Goal: Transaction & Acquisition: Download file/media

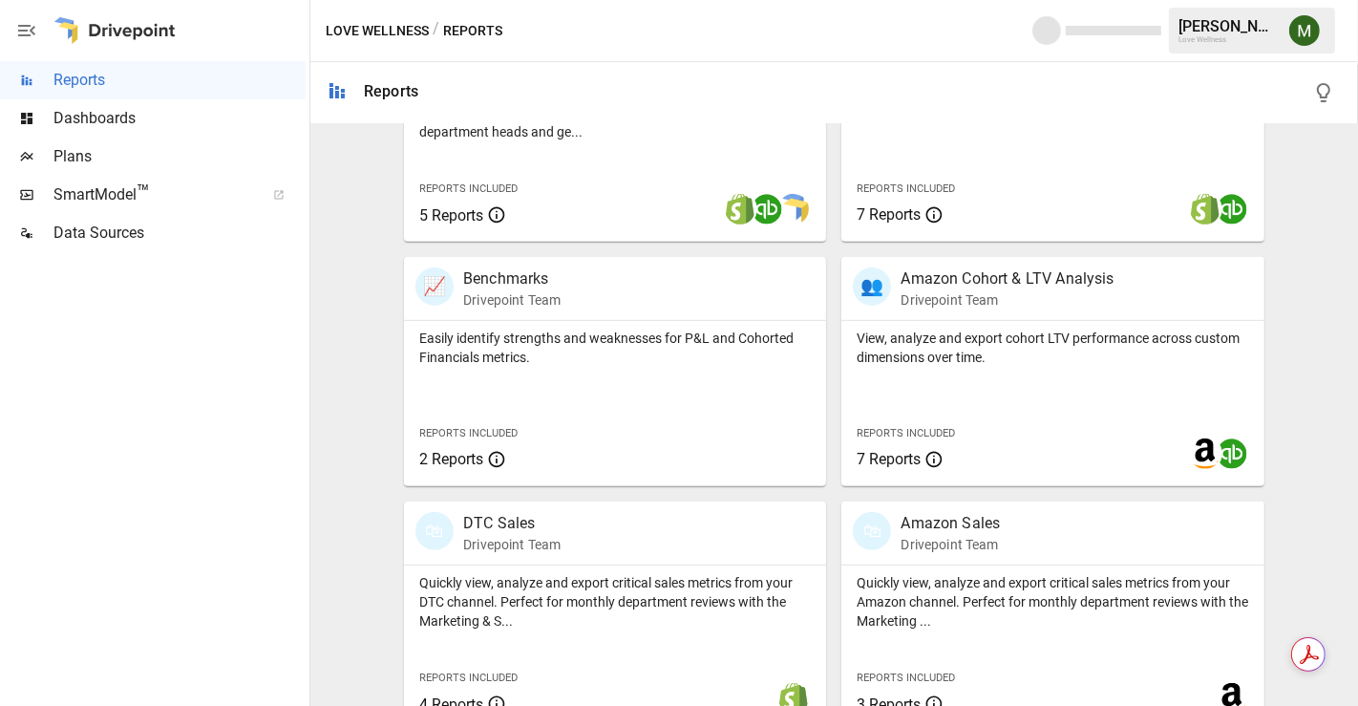
scroll to position [773, 0]
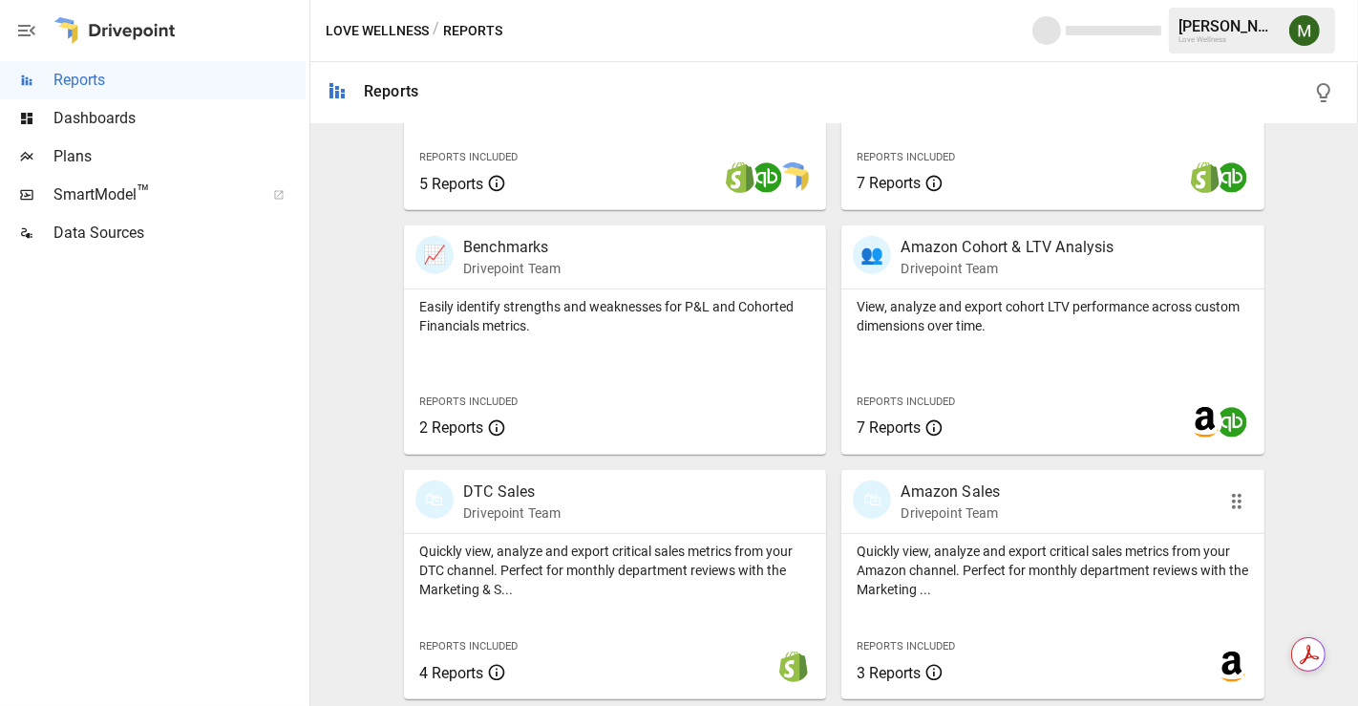
click at [955, 494] on p "Amazon Sales" at bounding box center [949, 491] width 99 height 23
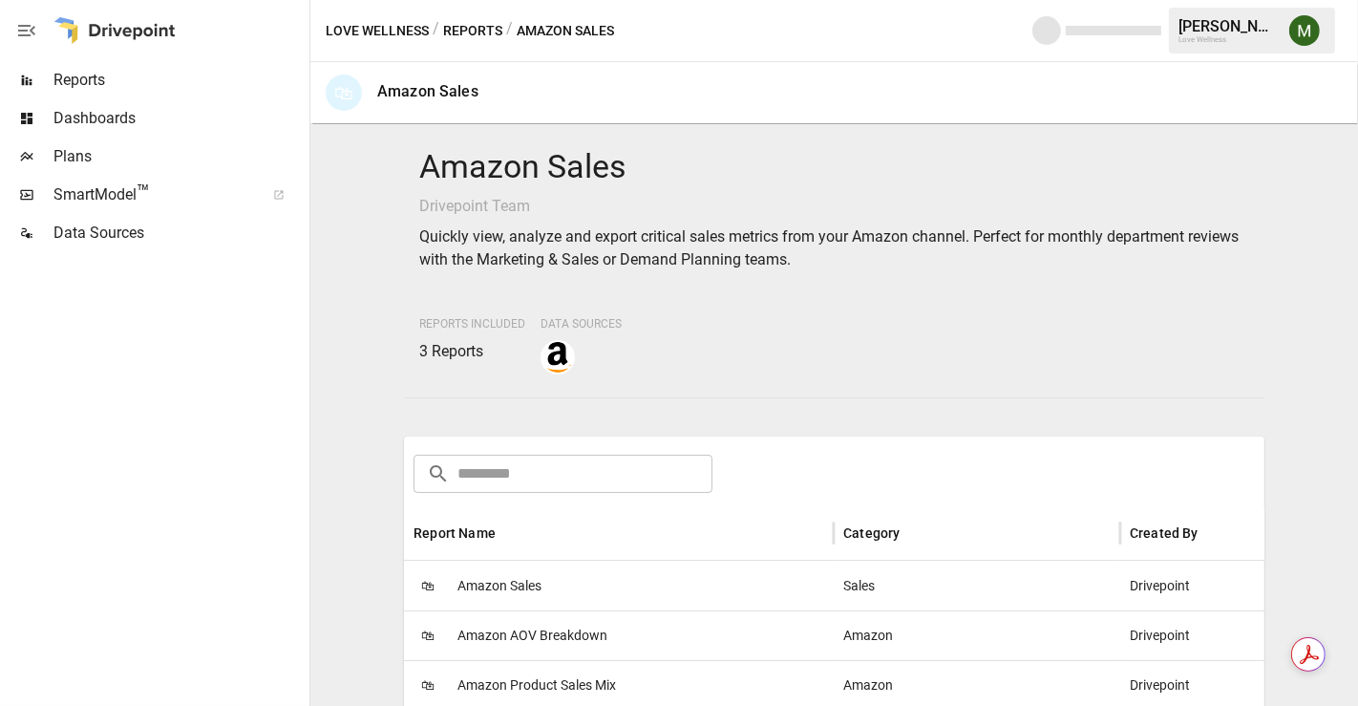
scroll to position [231, 0]
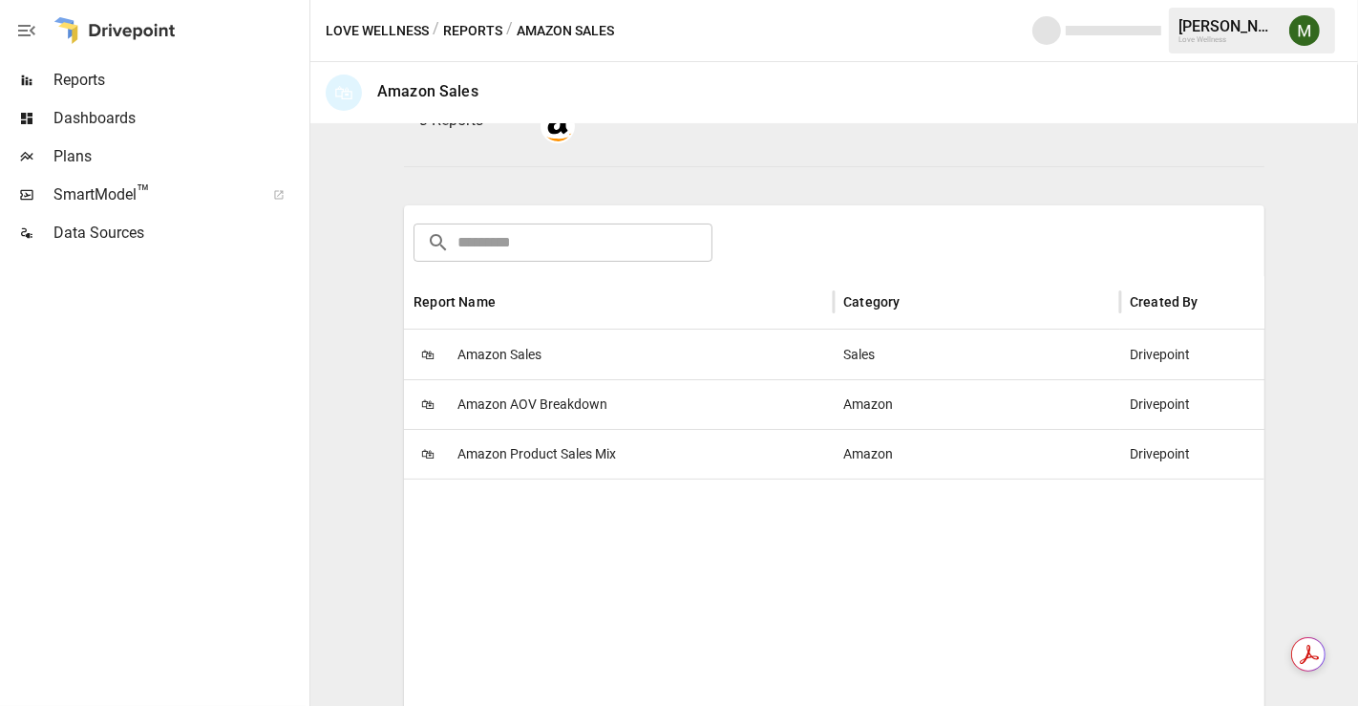
click at [556, 459] on span "Amazon Product Sales Mix" at bounding box center [536, 454] width 158 height 49
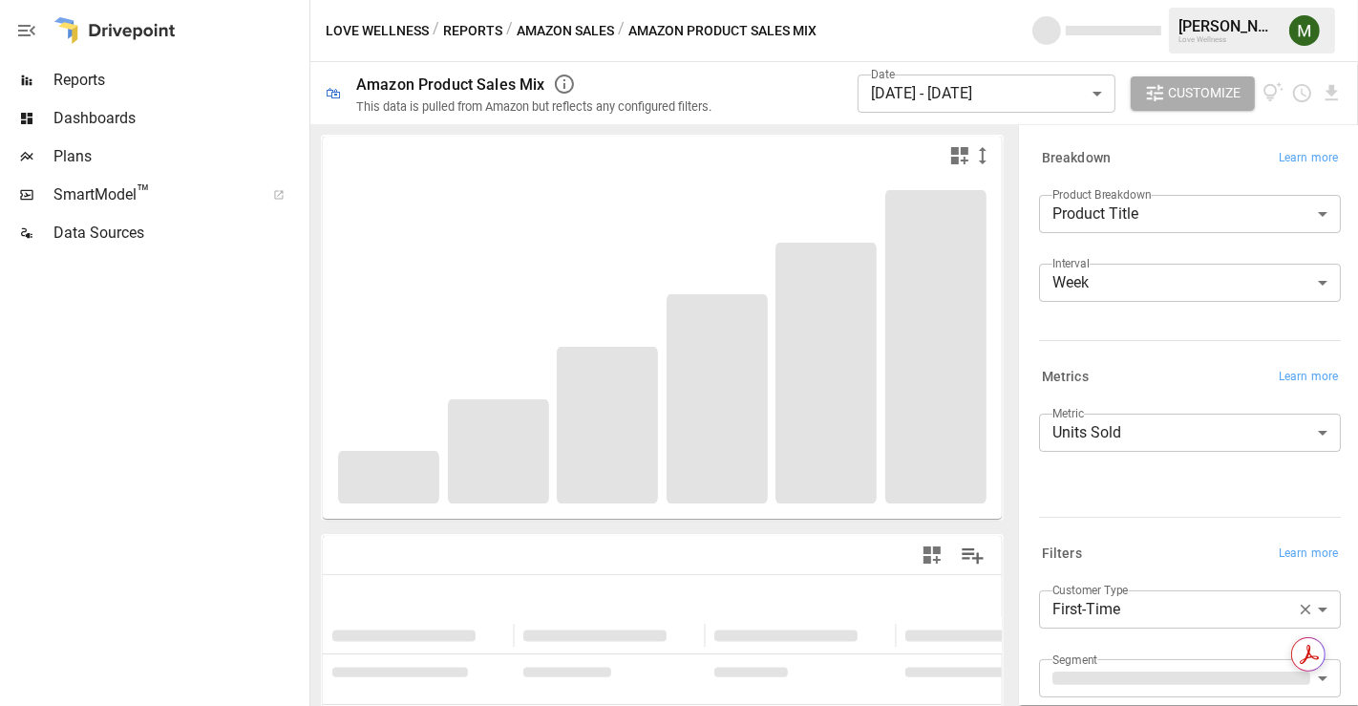
click at [1038, 0] on body "**********" at bounding box center [679, 0] width 1358 height 0
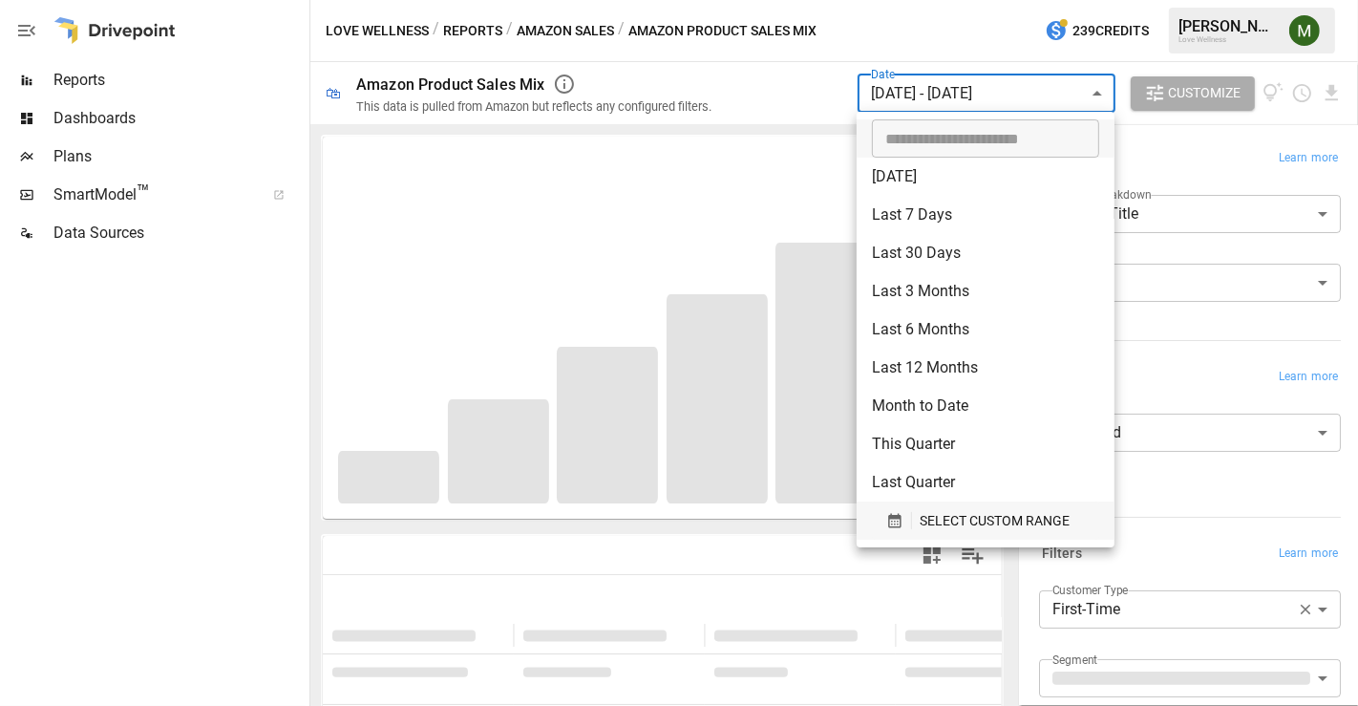
click at [891, 506] on button "SELECT CUSTOM RANGE" at bounding box center [985, 520] width 227 height 38
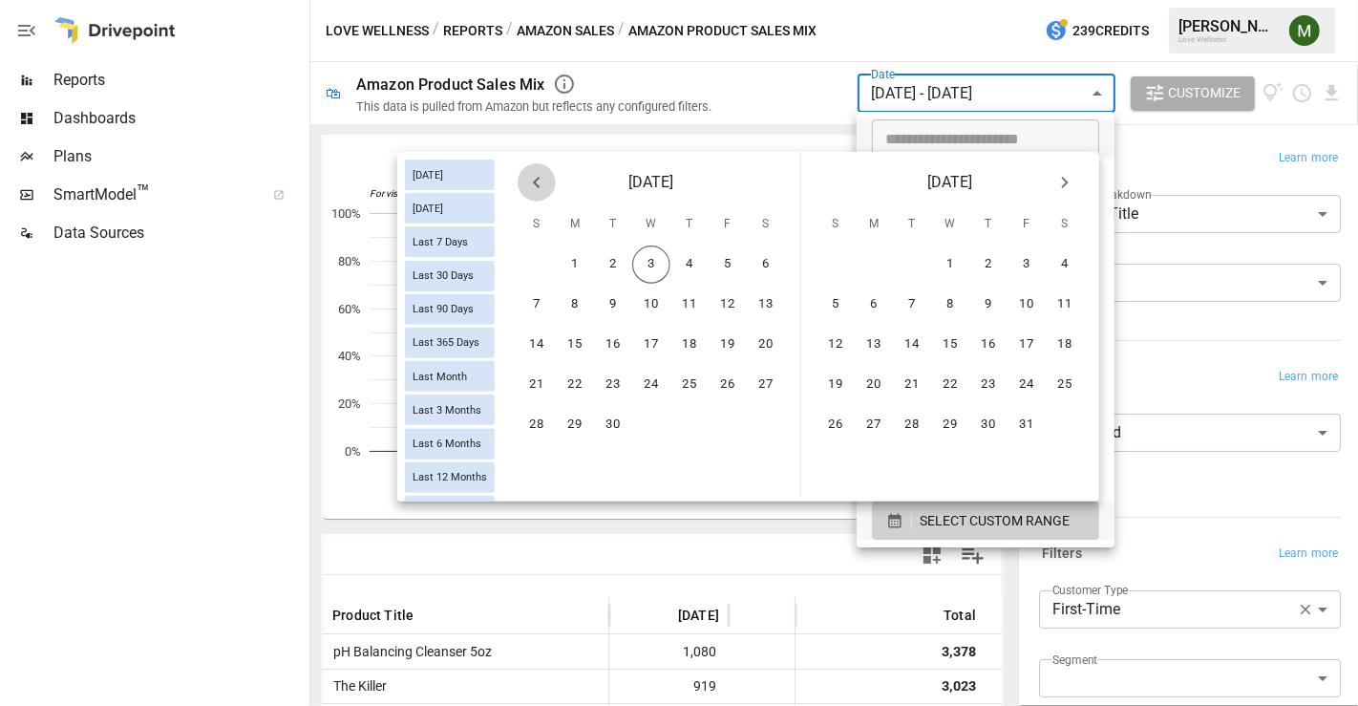
click at [541, 183] on icon "Previous month" at bounding box center [536, 182] width 23 height 23
click at [740, 265] on button "1" at bounding box center [727, 264] width 38 height 38
click at [543, 462] on button "31" at bounding box center [536, 465] width 38 height 38
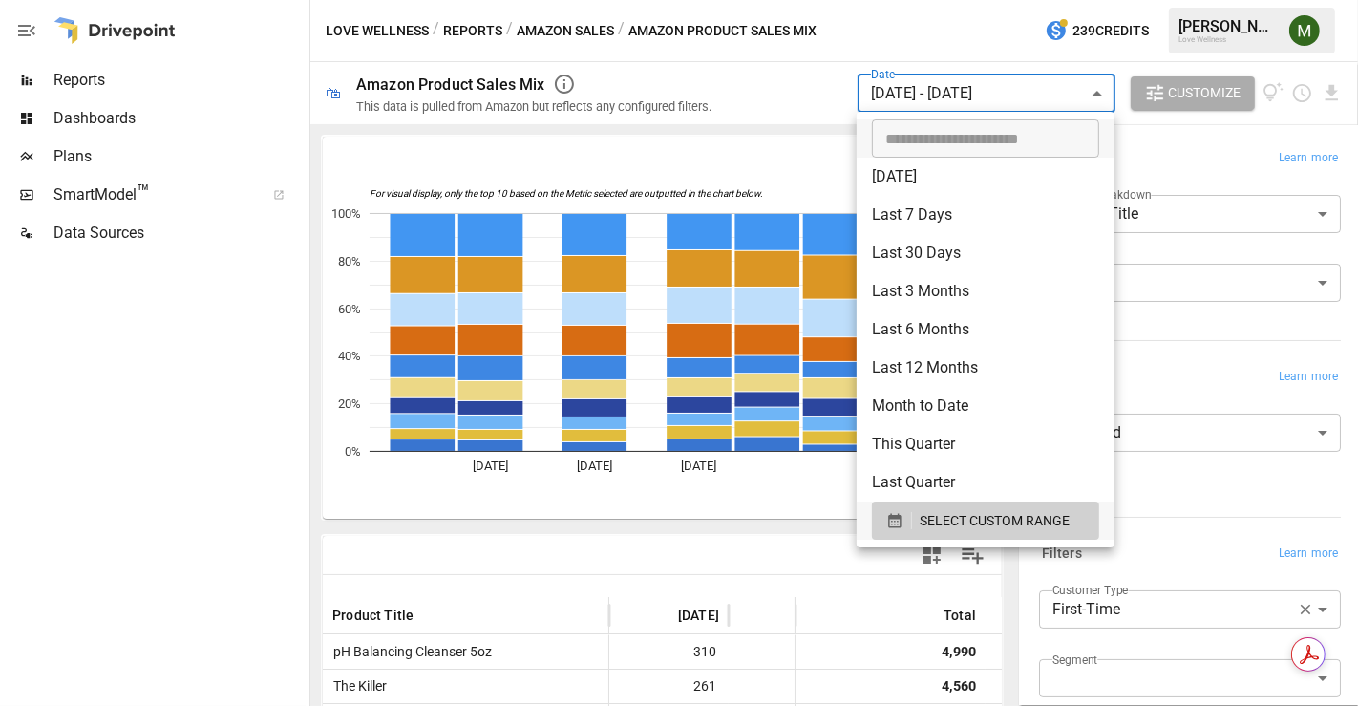
click at [778, 76] on div at bounding box center [679, 353] width 1358 height 706
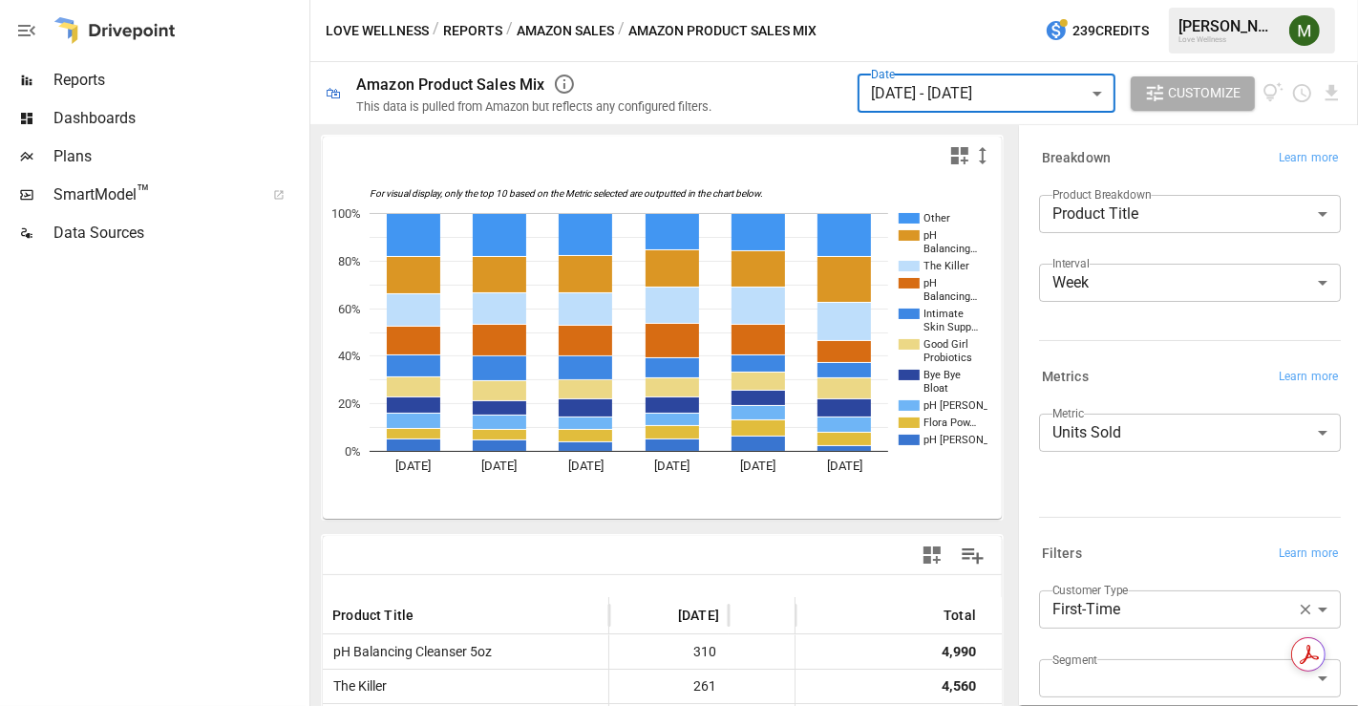
click at [1129, 0] on body "Reports Dashboards Plans SmartModel ™ Data Sources Love Wellness / Reports / Am…" at bounding box center [679, 0] width 1358 height 0
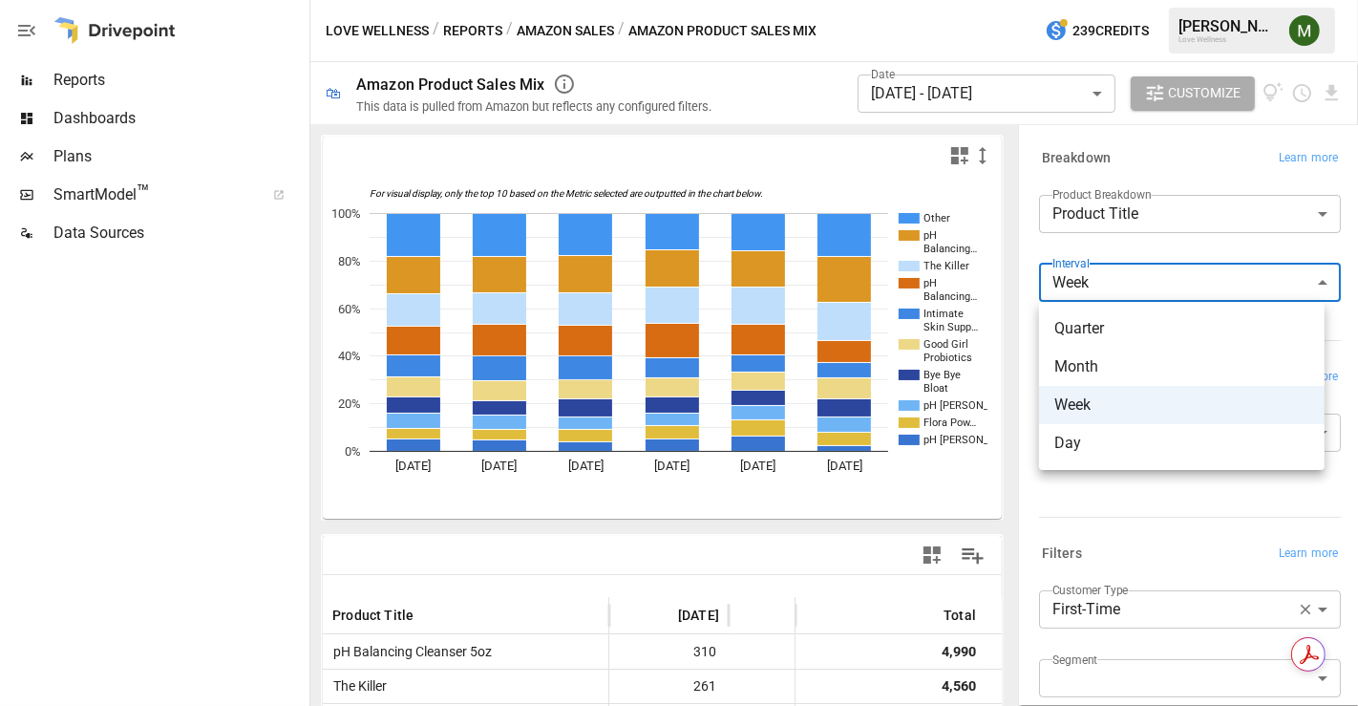
click at [1113, 372] on span "Month" at bounding box center [1181, 366] width 255 height 23
type input "*****"
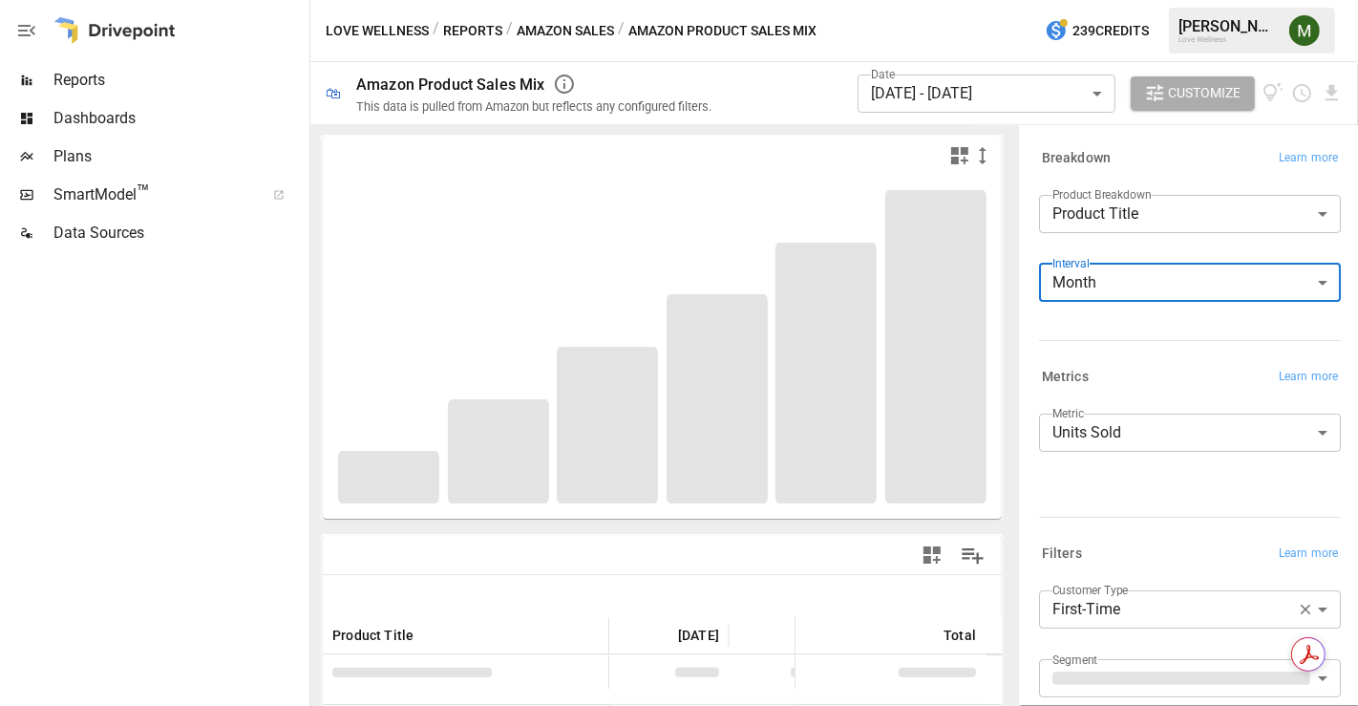
click at [1118, 0] on body "Reports Dashboards Plans SmartModel ™ Data Sources Love Wellness / Reports / Am…" at bounding box center [679, 0] width 1358 height 0
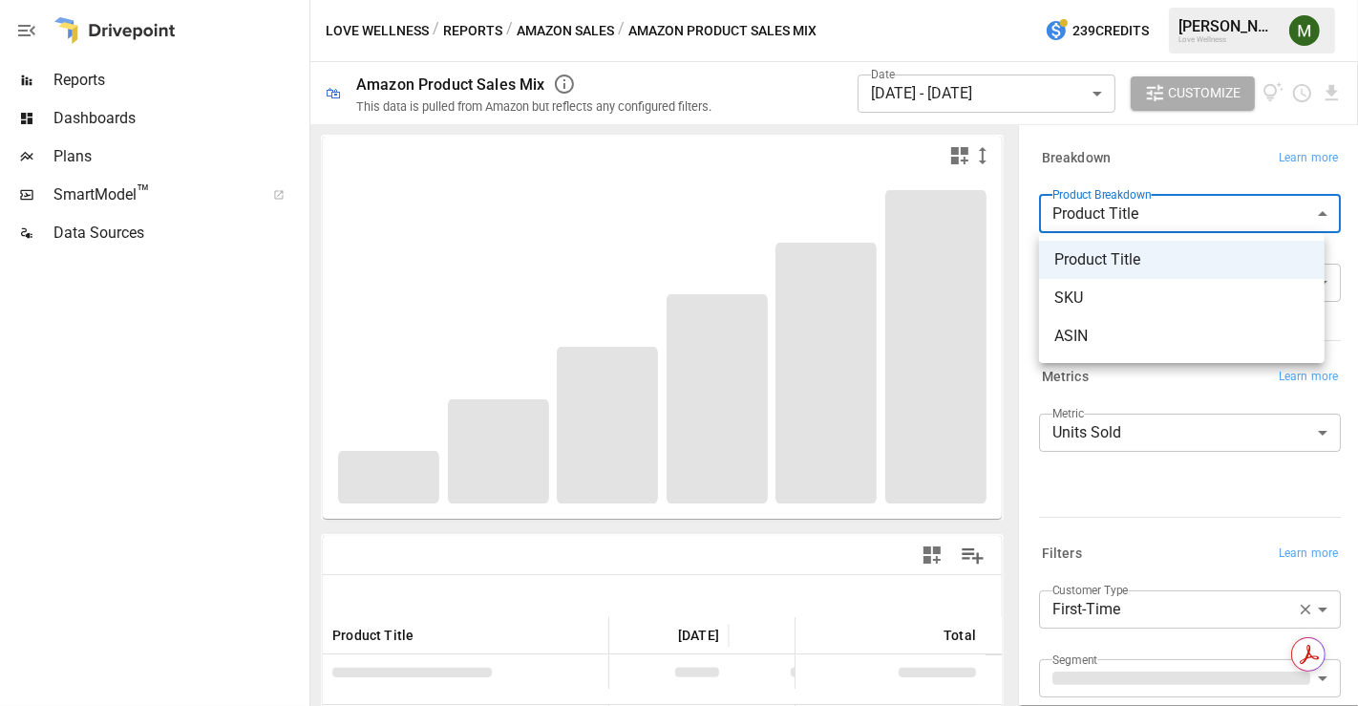
click at [1118, 212] on div at bounding box center [679, 353] width 1358 height 706
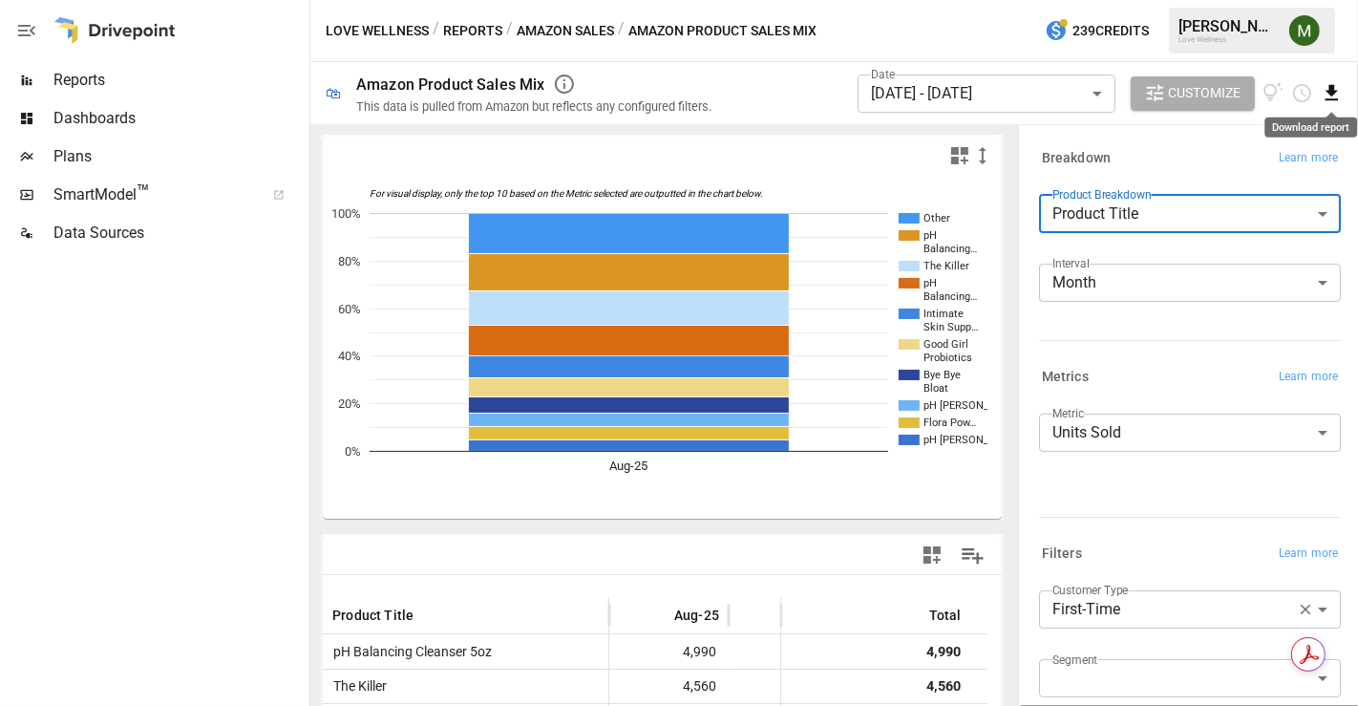
click at [1320, 86] on icon "Download report" at bounding box center [1331, 93] width 22 height 22
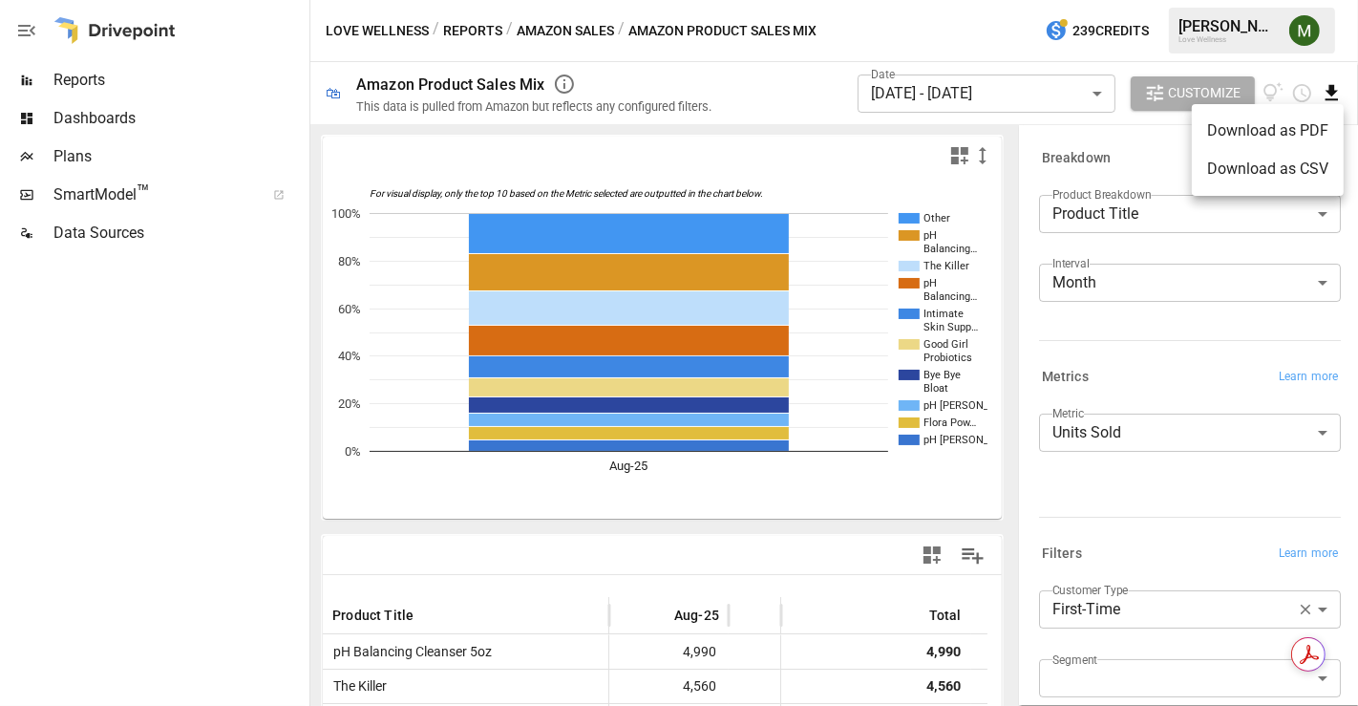
click at [1274, 164] on li "Download as CSV" at bounding box center [1268, 169] width 152 height 38
click at [1010, 114] on div "Date [DATE] - [DATE] ****** ​" at bounding box center [986, 93] width 258 height 53
click at [999, 0] on body "Reports Dashboards Plans SmartModel ™ Data Sources Love Wellness / Reports / Am…" at bounding box center [679, 0] width 1358 height 0
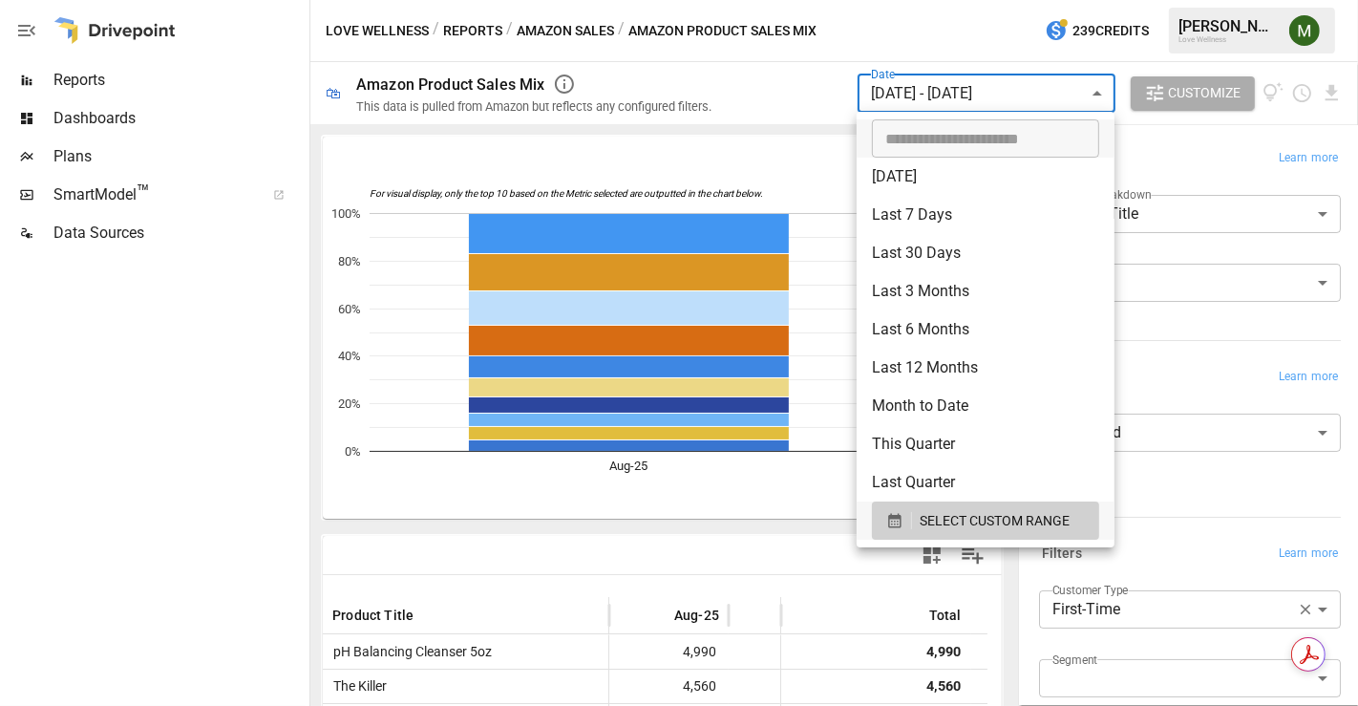
click at [778, 138] on div at bounding box center [679, 353] width 1358 height 706
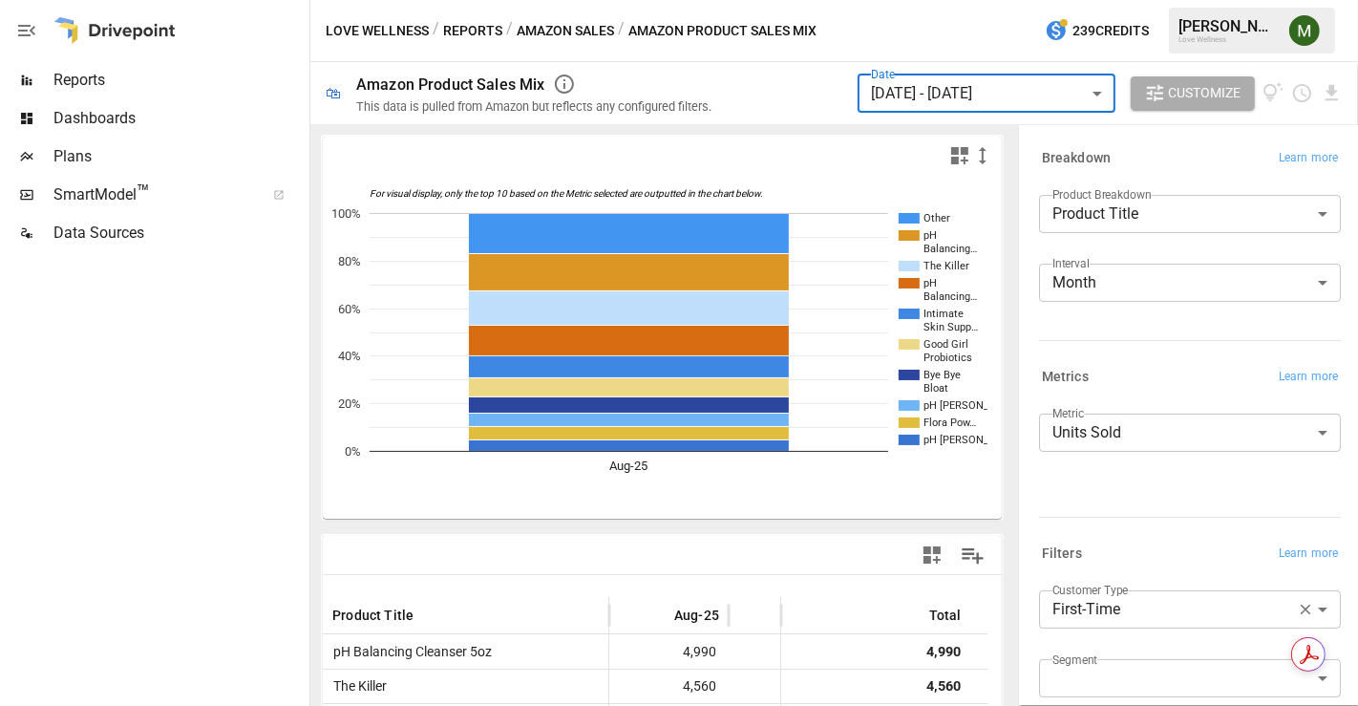
click at [1151, 0] on body "Reports Dashboards Plans SmartModel ™ Data Sources Love Wellness / Reports / Am…" at bounding box center [679, 0] width 1358 height 0
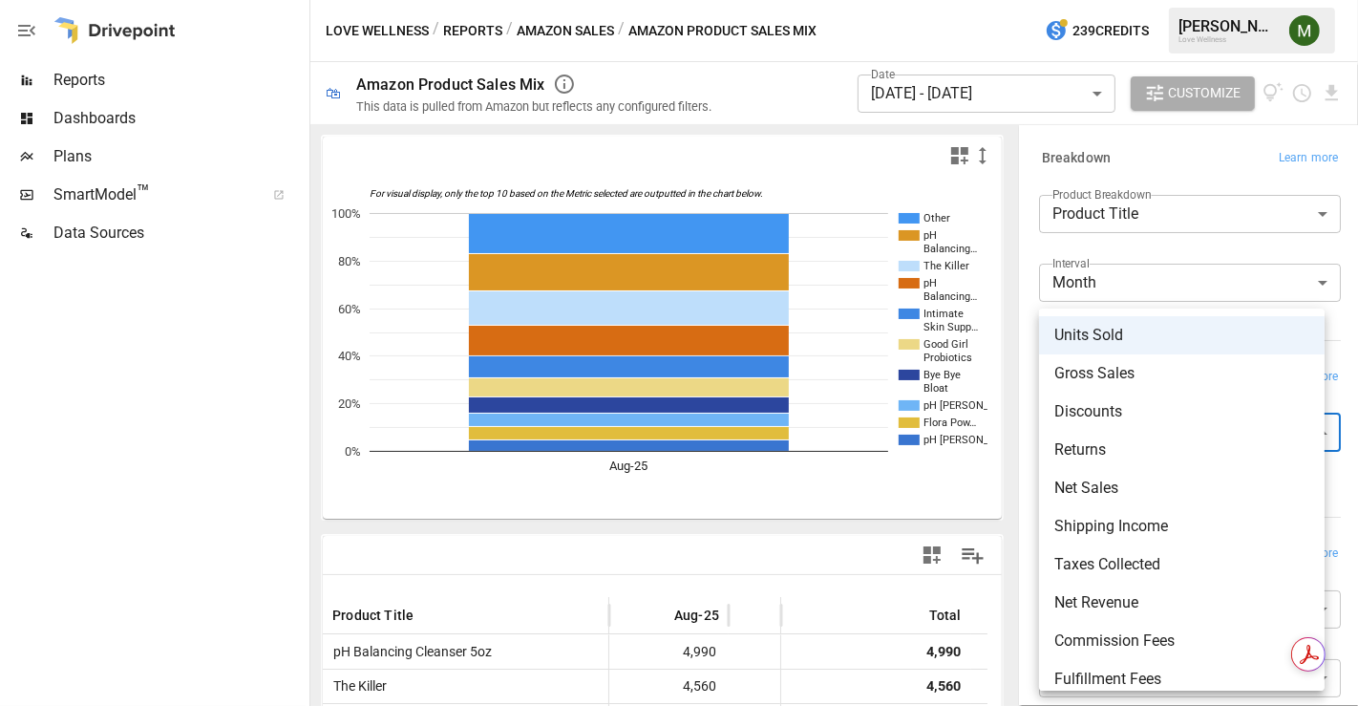
click at [1115, 373] on span "Gross Sales" at bounding box center [1181, 373] width 255 height 23
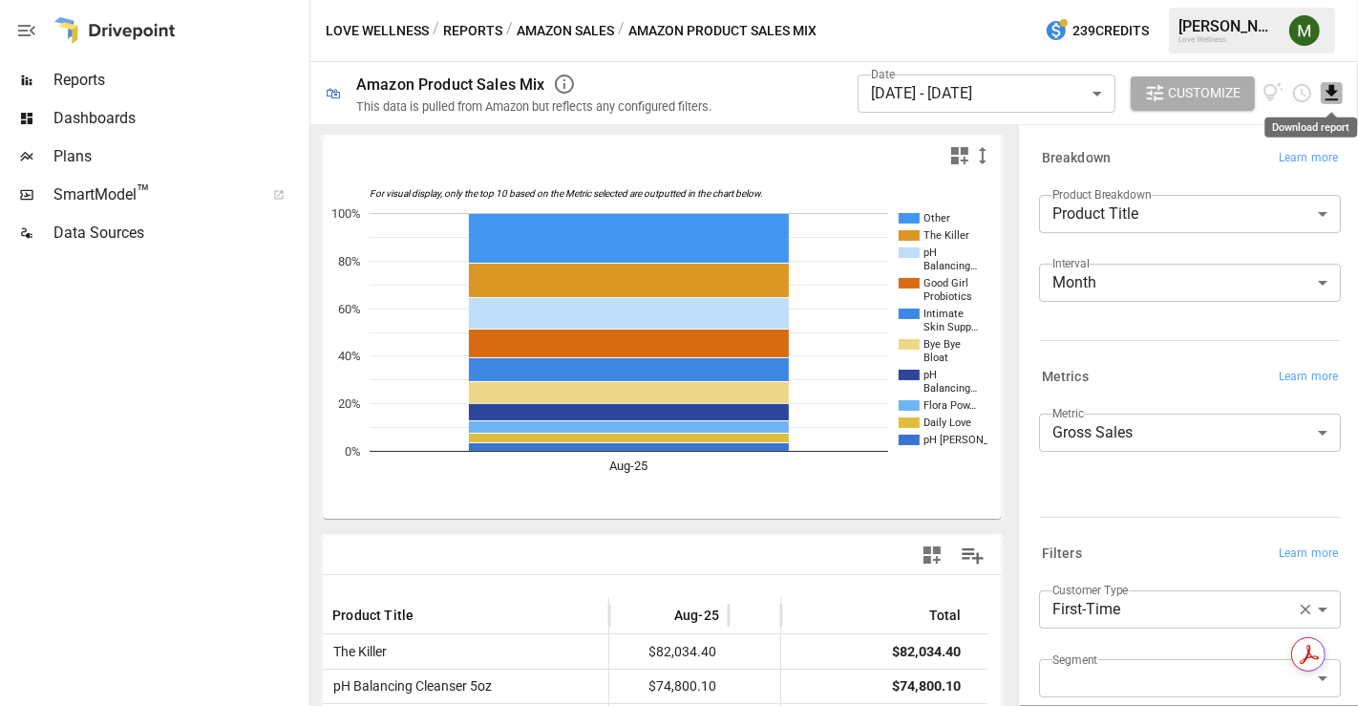
click at [1327, 96] on icon "Download report" at bounding box center [1331, 93] width 22 height 22
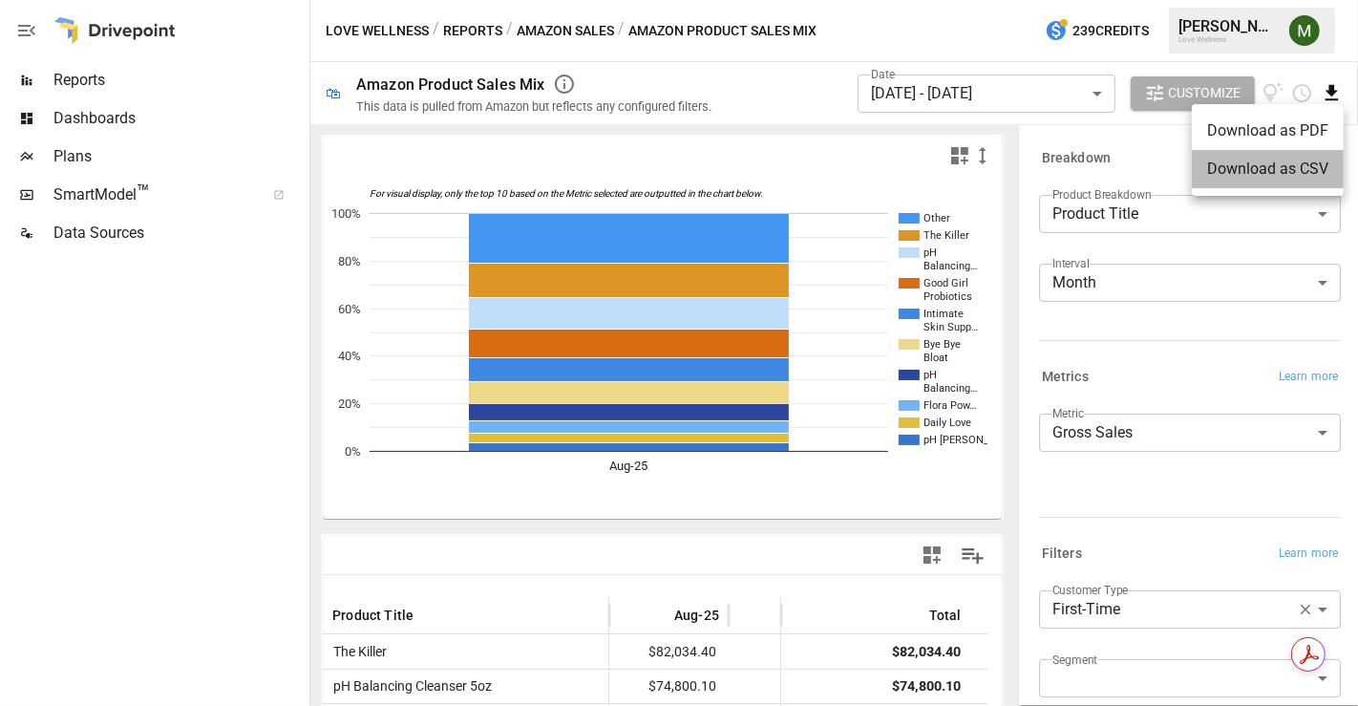
click at [1280, 170] on li "Download as CSV" at bounding box center [1268, 169] width 152 height 38
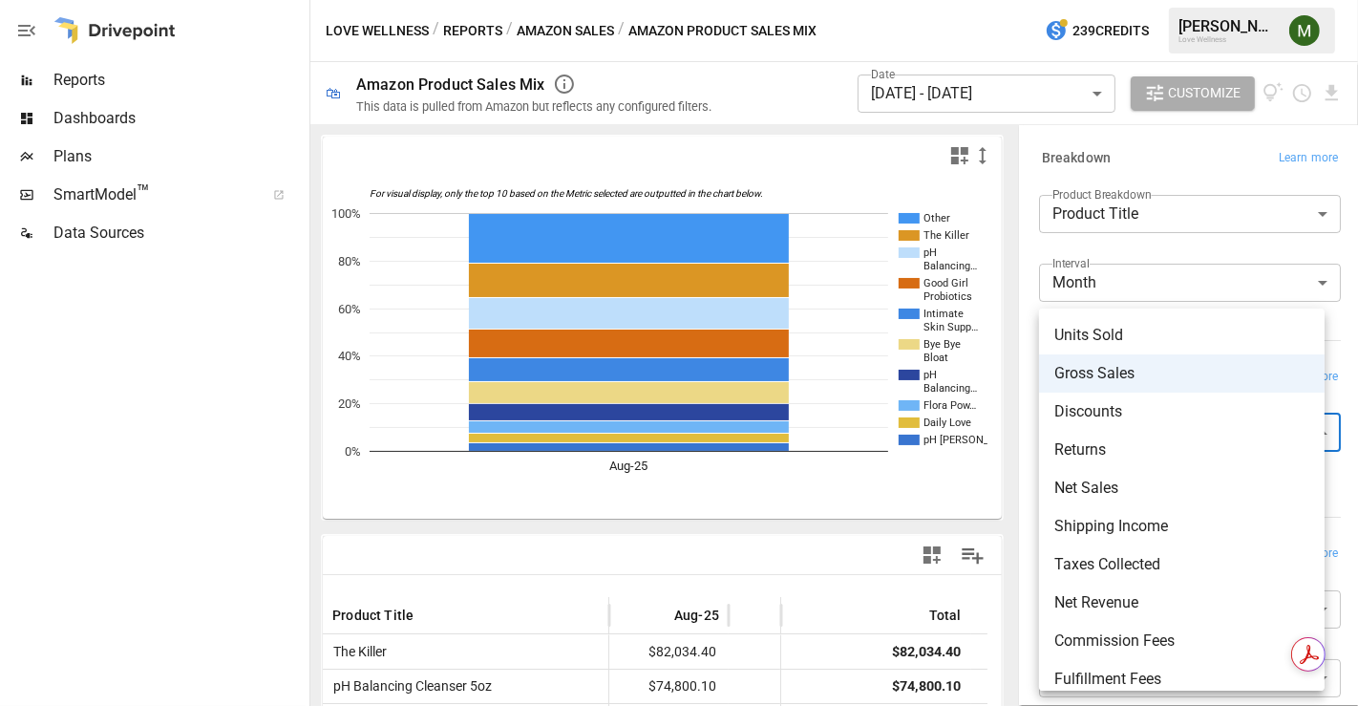
click at [1125, 0] on body "Reports Dashboards Plans SmartModel ™ Data Sources Love Wellness / Reports / Am…" at bounding box center [679, 0] width 1358 height 0
click at [1124, 475] on li "Net Sales" at bounding box center [1181, 488] width 285 height 38
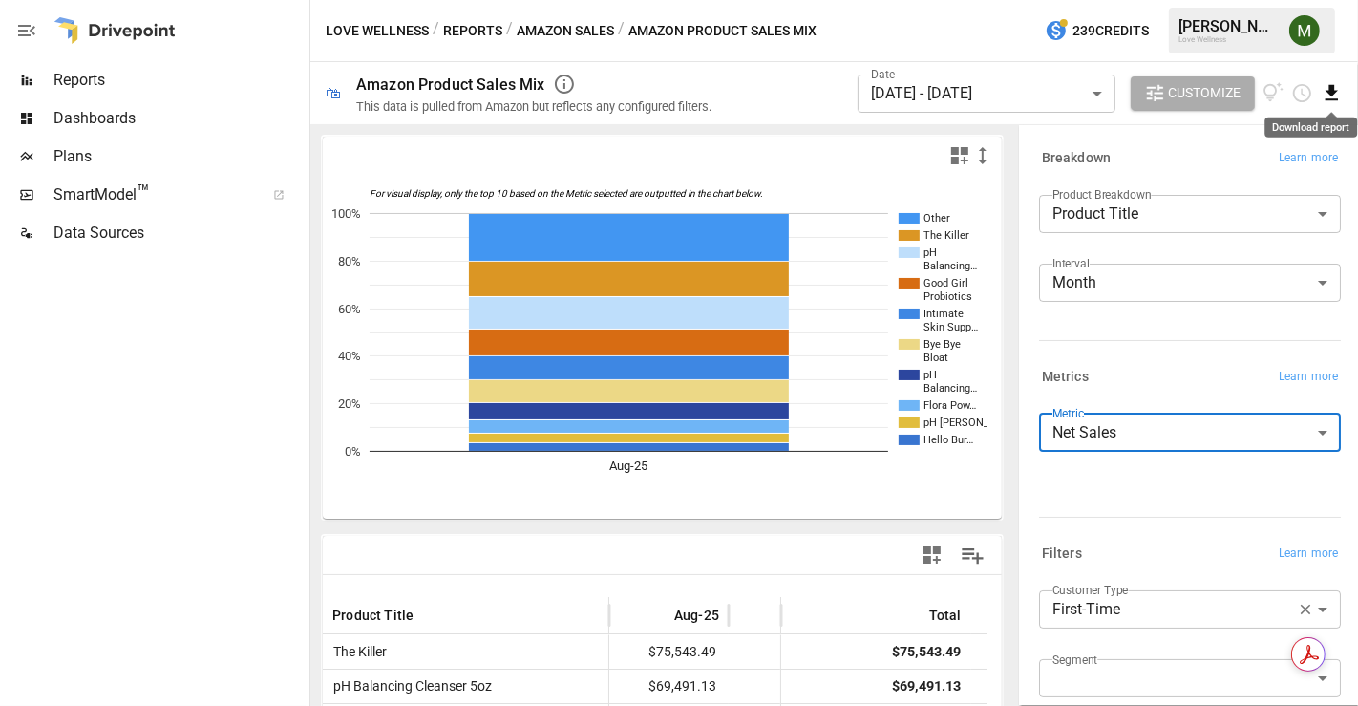
click at [1339, 88] on icon "Download report" at bounding box center [1331, 93] width 22 height 22
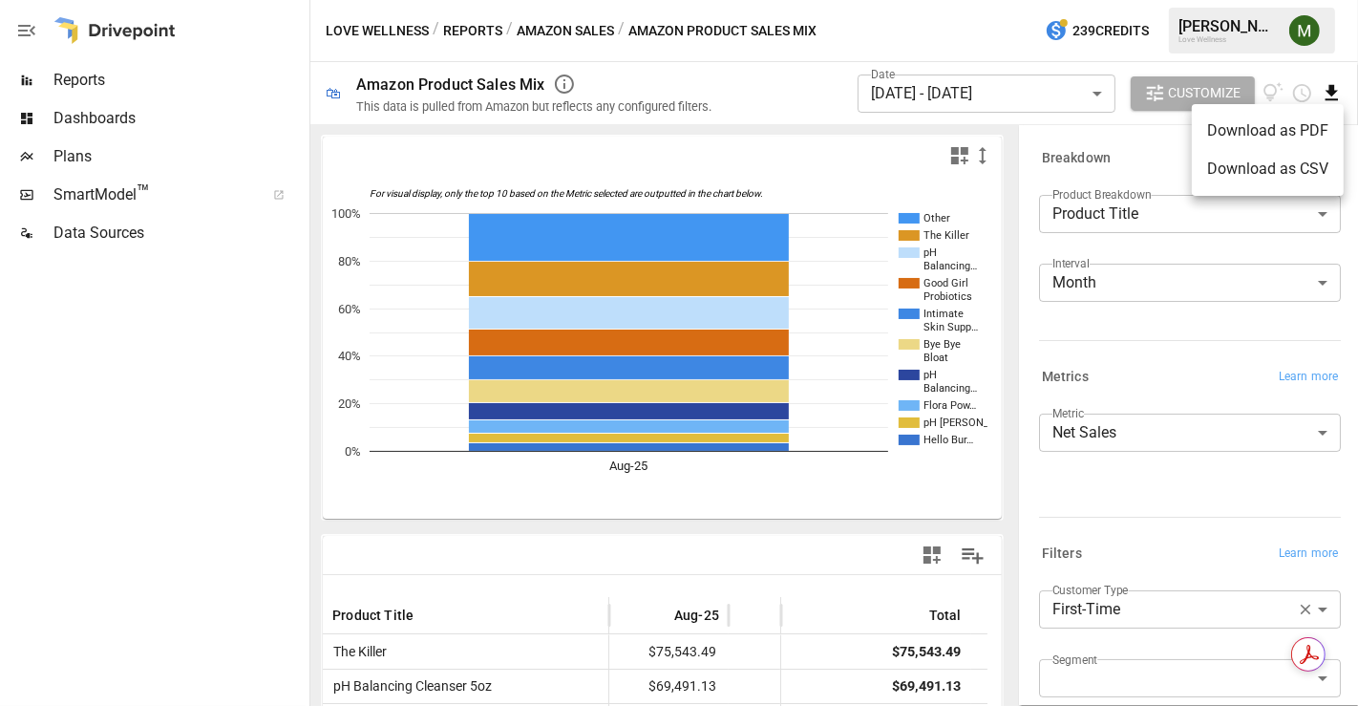
click at [1298, 167] on li "Download as CSV" at bounding box center [1268, 169] width 152 height 38
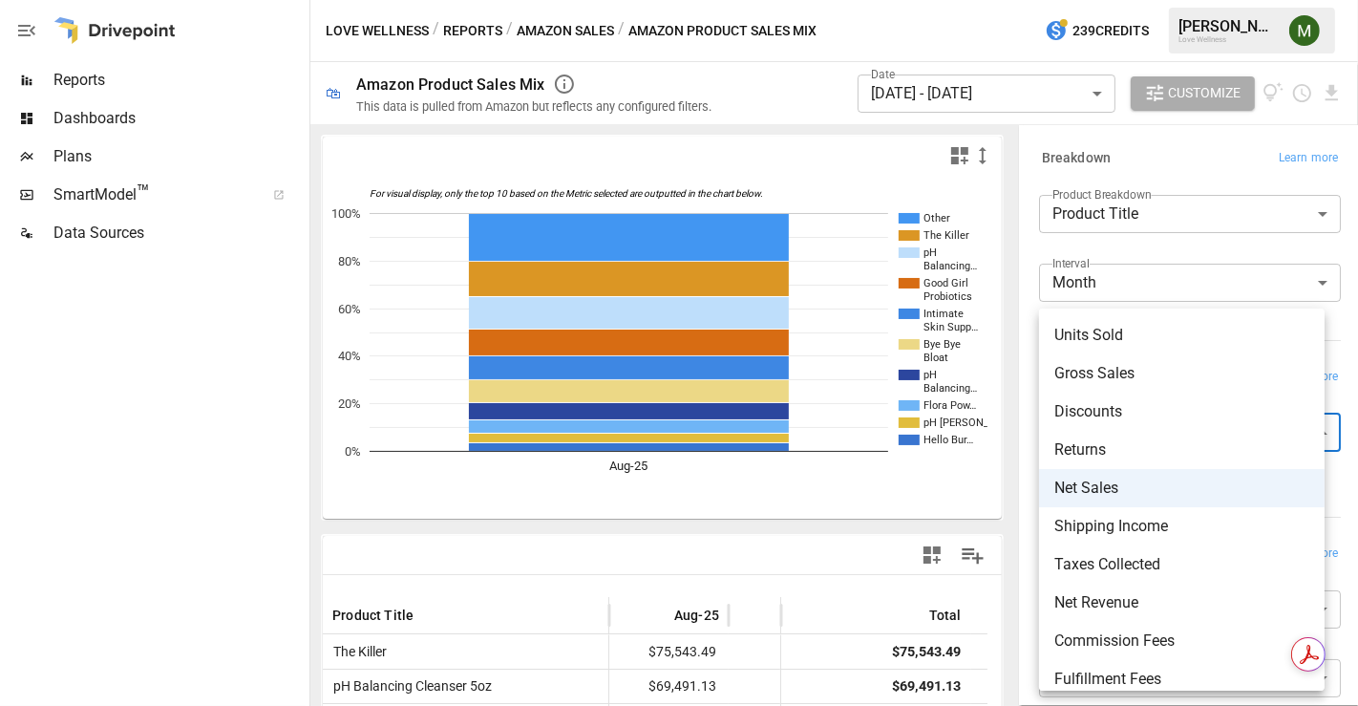
click at [1096, 0] on body "Reports Dashboards Plans SmartModel ™ Data Sources Love Wellness / Reports / Am…" at bounding box center [679, 0] width 1358 height 0
click at [1099, 527] on span "Shipping Income" at bounding box center [1181, 526] width 255 height 23
type input "**********"
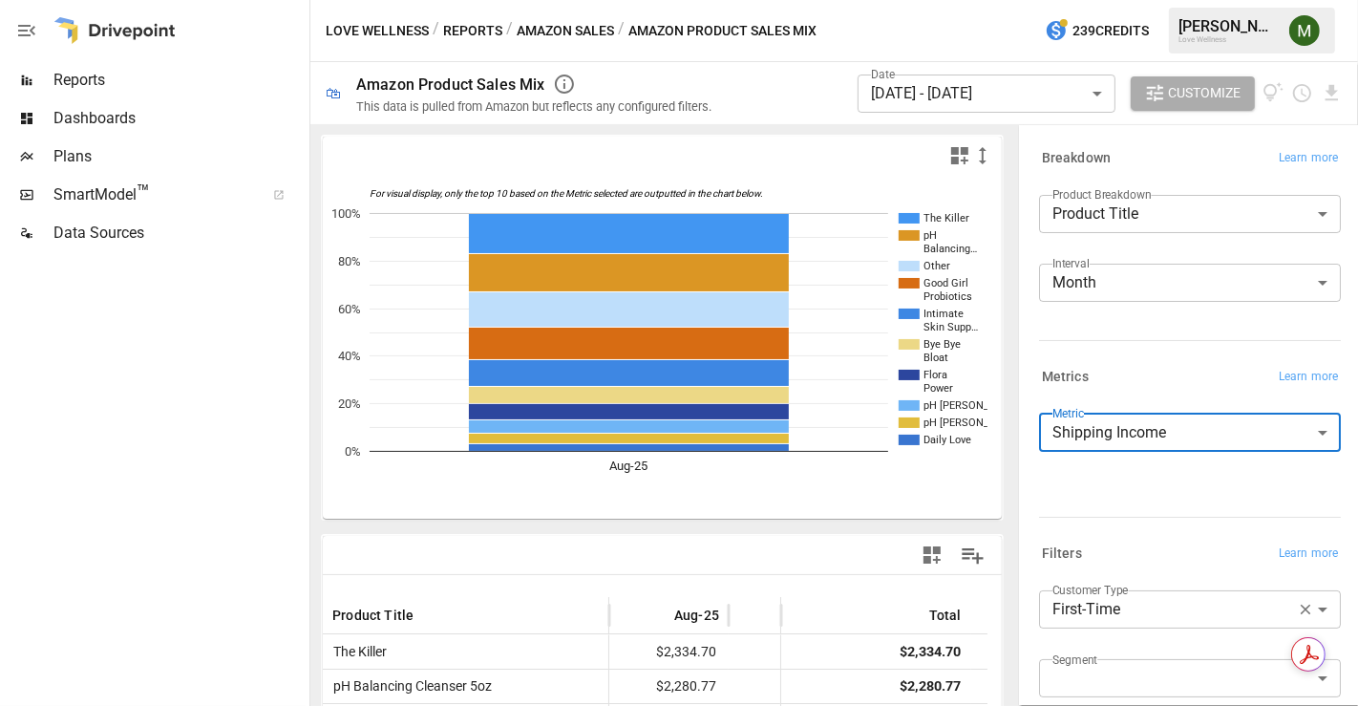
click at [1330, 105] on div "Date [DATE] - [DATE] ****** ​ Customize" at bounding box center [1099, 93] width 485 height 62
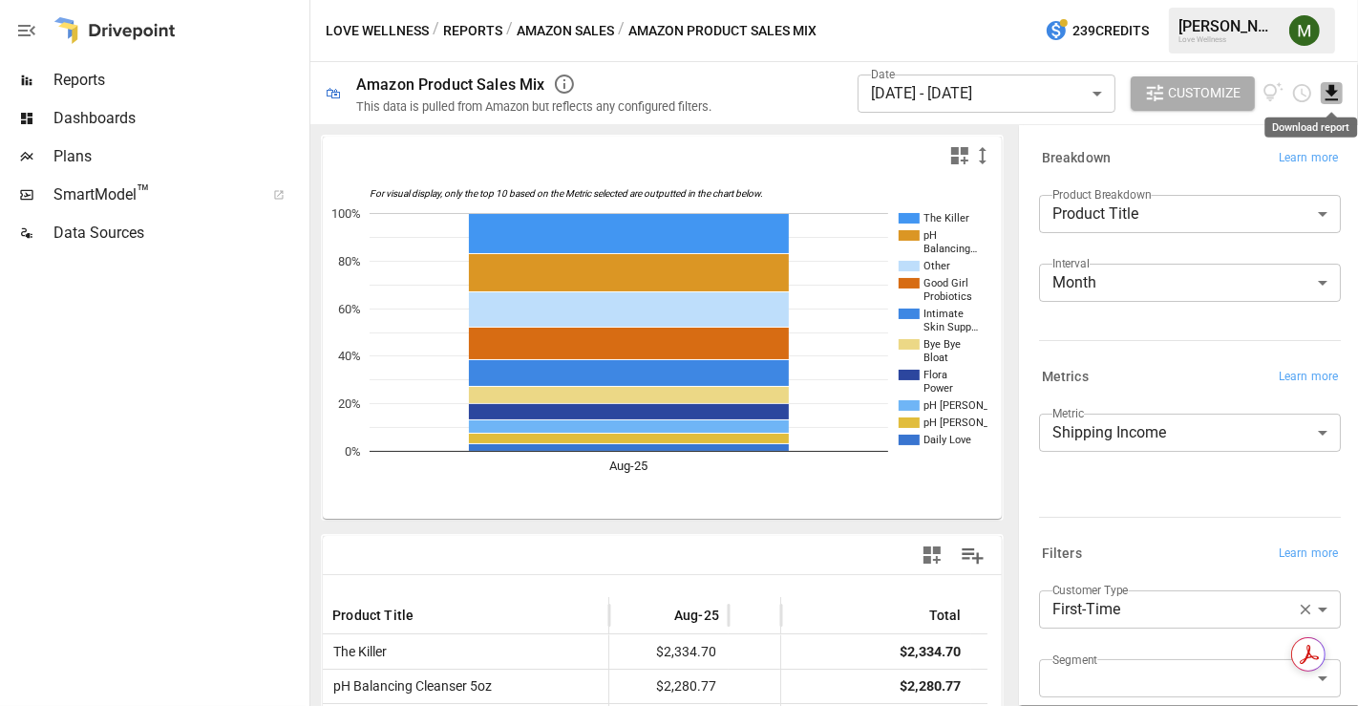
click at [1330, 96] on icon "Download report" at bounding box center [1331, 93] width 22 height 22
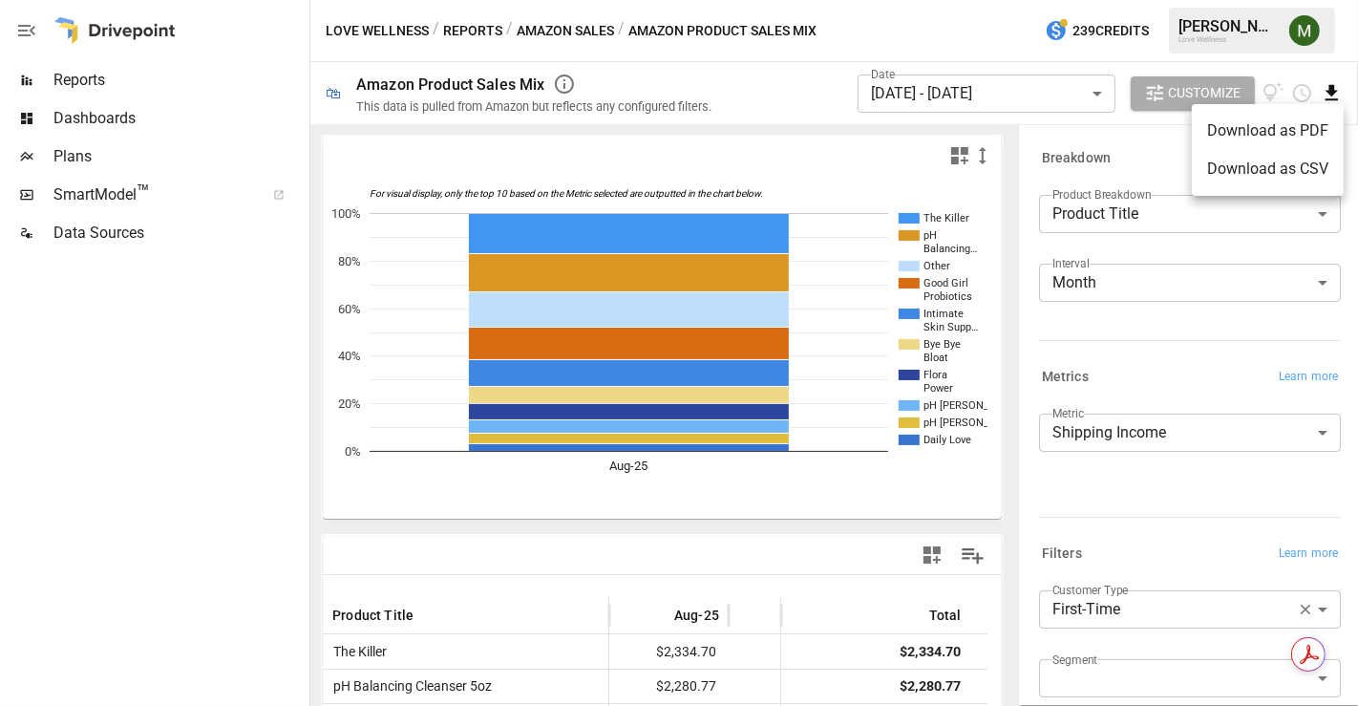
click at [1295, 176] on li "Download as CSV" at bounding box center [1268, 169] width 152 height 38
